Goal: Transaction & Acquisition: Purchase product/service

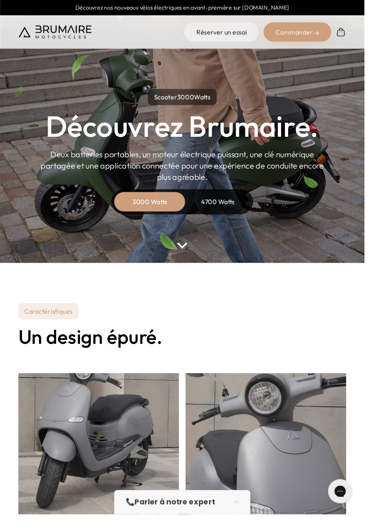
click at [224, 213] on div "4700 Watts" at bounding box center [225, 209] width 67 height 20
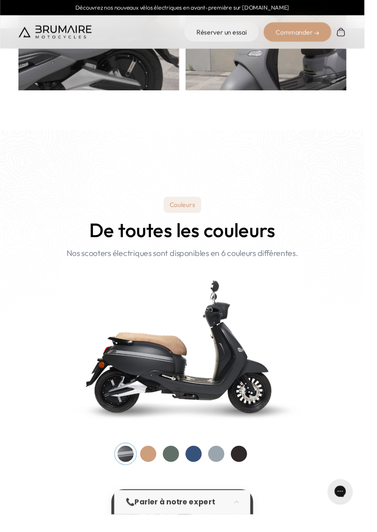
scroll to position [635, 0]
click at [202, 475] on div at bounding box center [200, 469] width 17 height 17
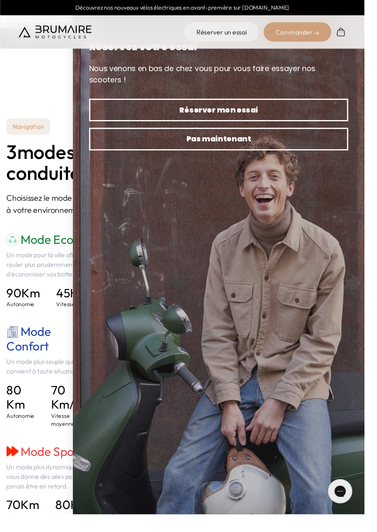
scroll to position [1057, 0]
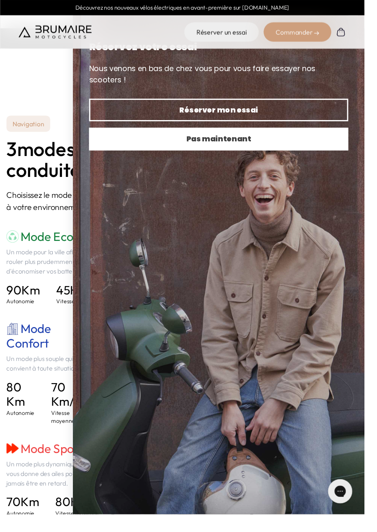
click at [281, 138] on span "Pas maintenant" at bounding box center [226, 144] width 239 height 12
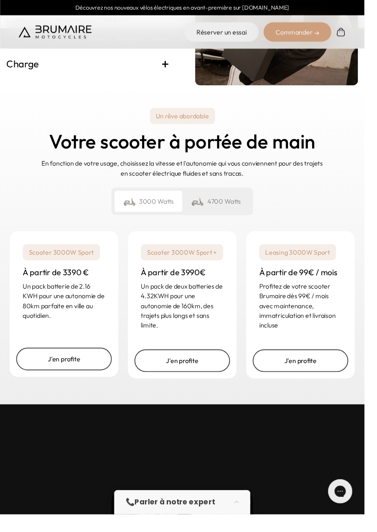
scroll to position [2076, 0]
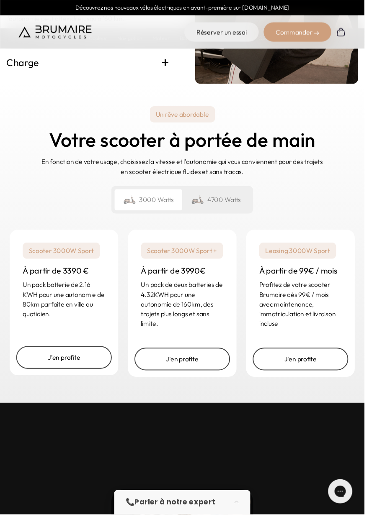
click at [237, 218] on div "4700 Watts" at bounding box center [223, 207] width 70 height 22
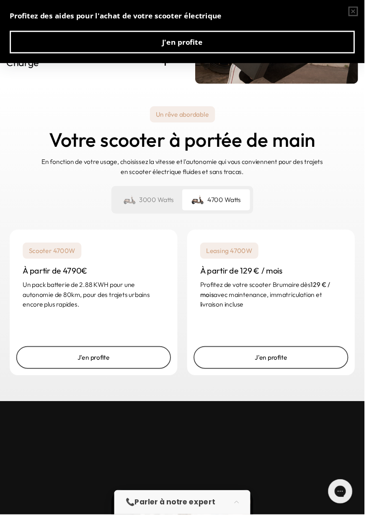
click at [164, 218] on div "3000 Watts" at bounding box center [153, 207] width 70 height 22
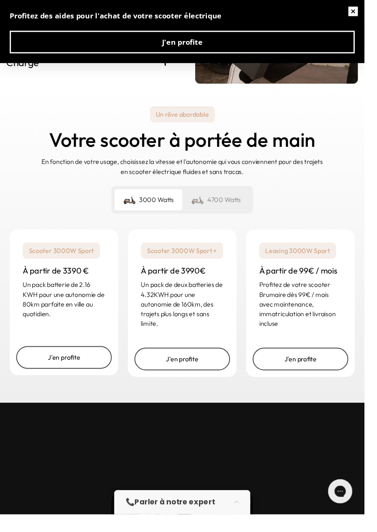
click at [376, 15] on button "button" at bounding box center [364, 11] width 23 height 23
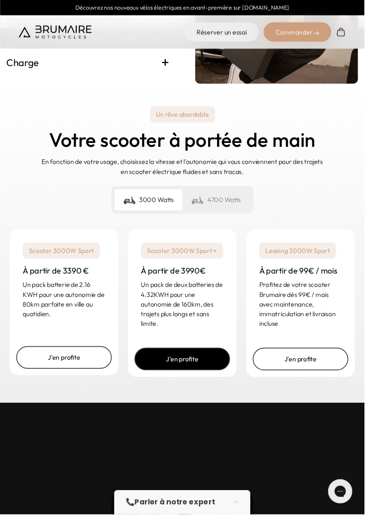
click at [215, 383] on link "J'en profite" at bounding box center [188, 371] width 99 height 23
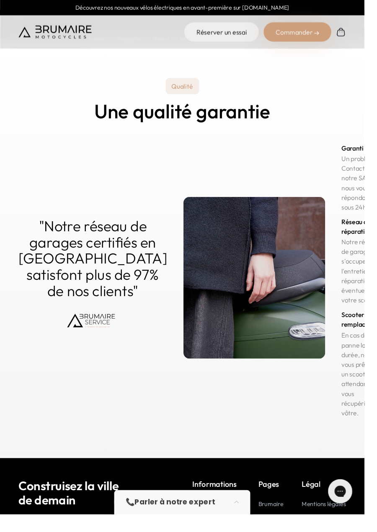
scroll to position [4235, 0]
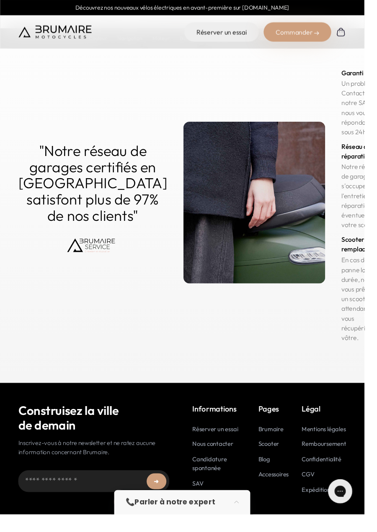
scroll to position [4277, 0]
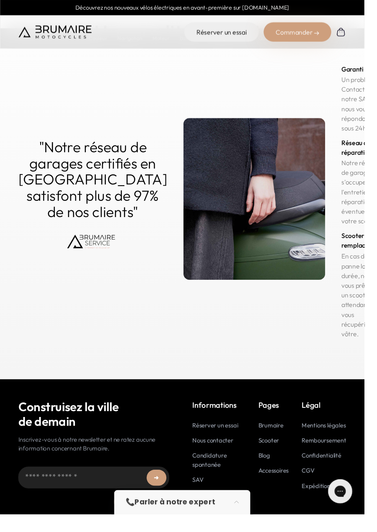
click at [222, 508] on link "Questions fréquentes" at bounding box center [214, 517] width 31 height 18
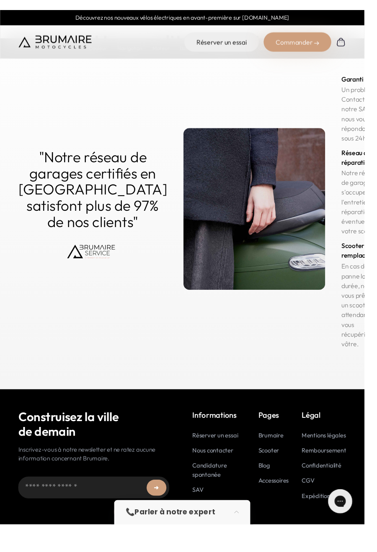
scroll to position [4256, 0]
